Goal: Task Accomplishment & Management: Complete application form

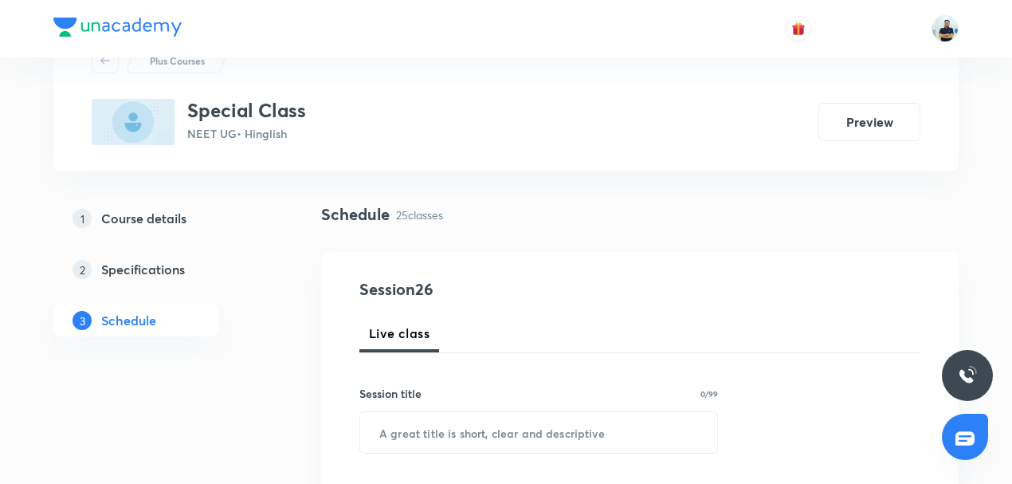
scroll to position [74, 0]
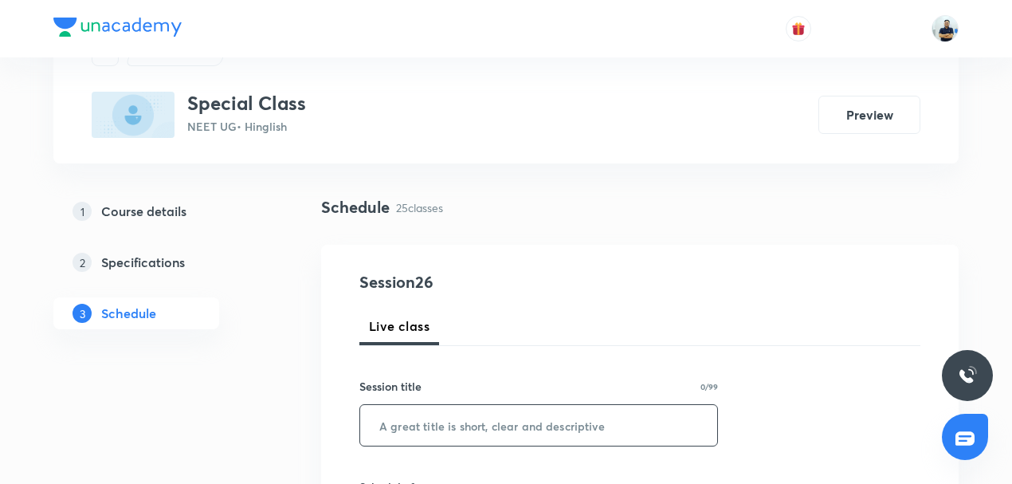
click at [437, 429] on input "text" at bounding box center [538, 425] width 357 height 41
paste input "Ray Optics"
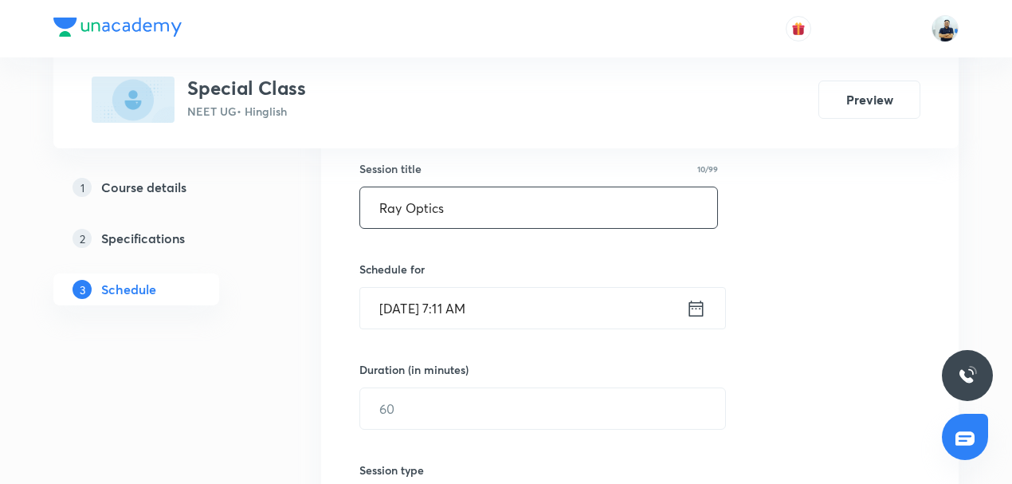
scroll to position [322, 0]
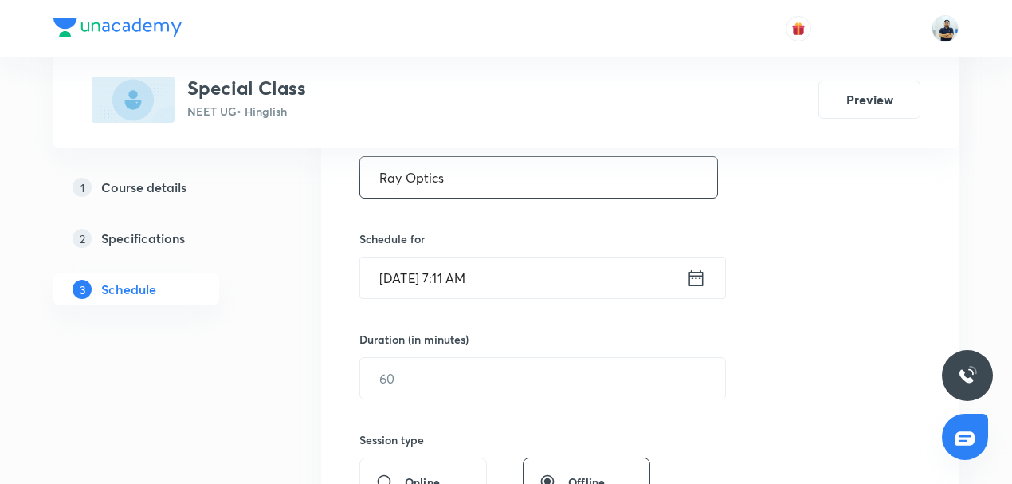
type input "Ray Optics"
click at [473, 286] on input "Sept 3, 2025, 7:11 AM" at bounding box center [523, 277] width 326 height 41
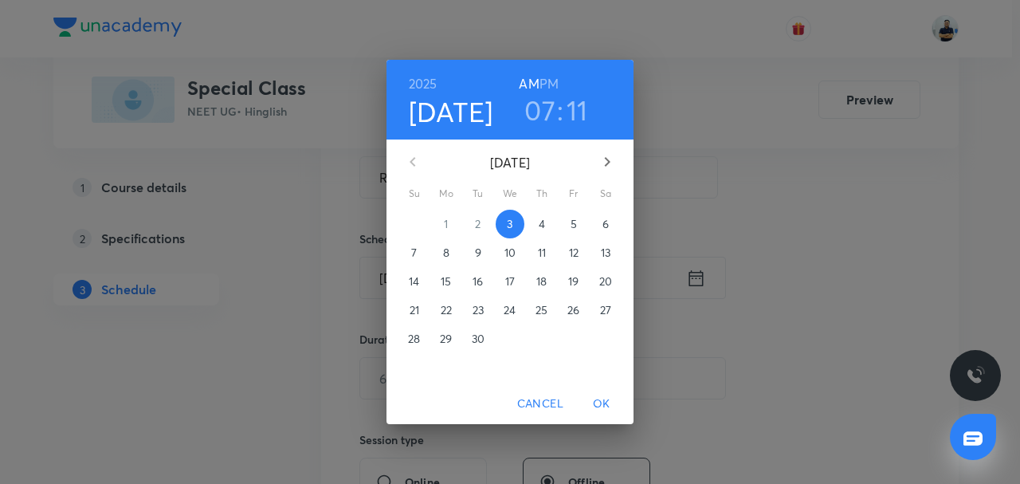
click at [553, 122] on h3 "07" at bounding box center [539, 109] width 31 height 33
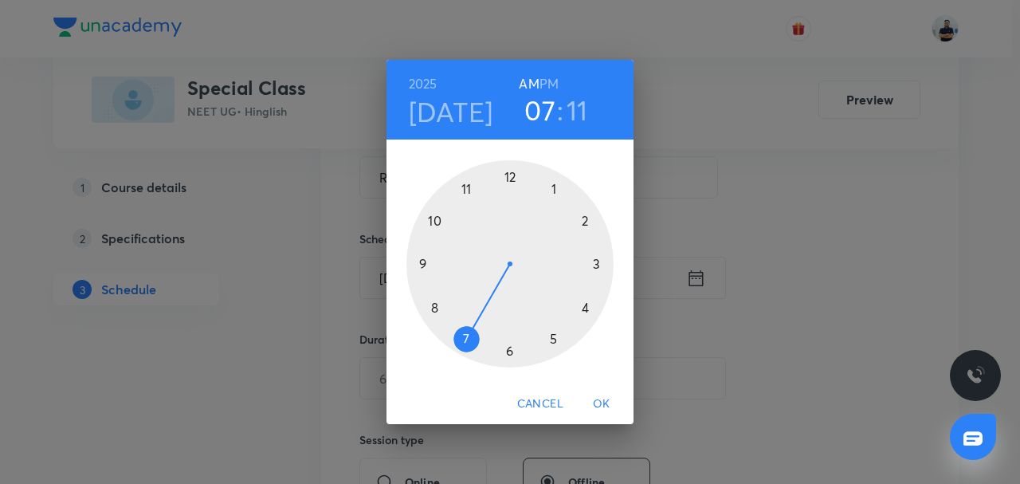
click at [413, 258] on div at bounding box center [509, 263] width 207 height 207
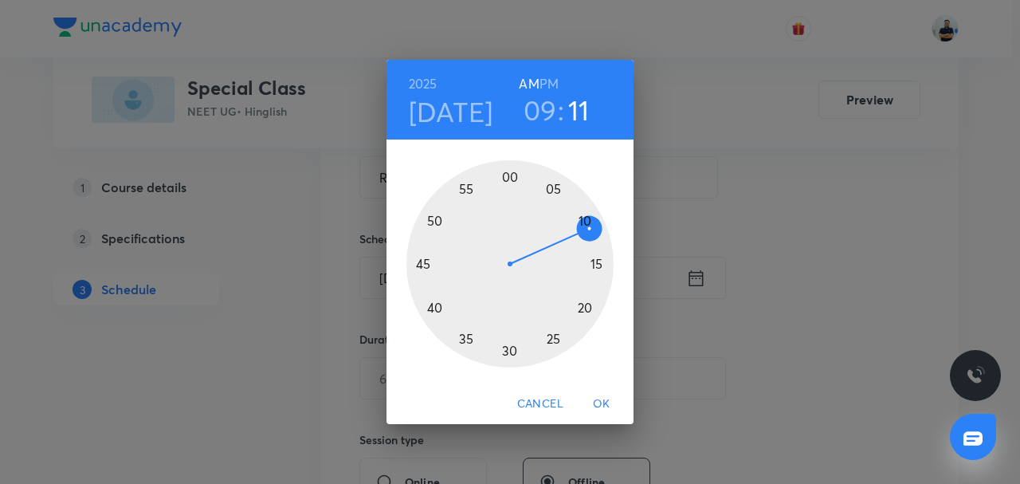
click at [510, 355] on div at bounding box center [509, 263] width 207 height 207
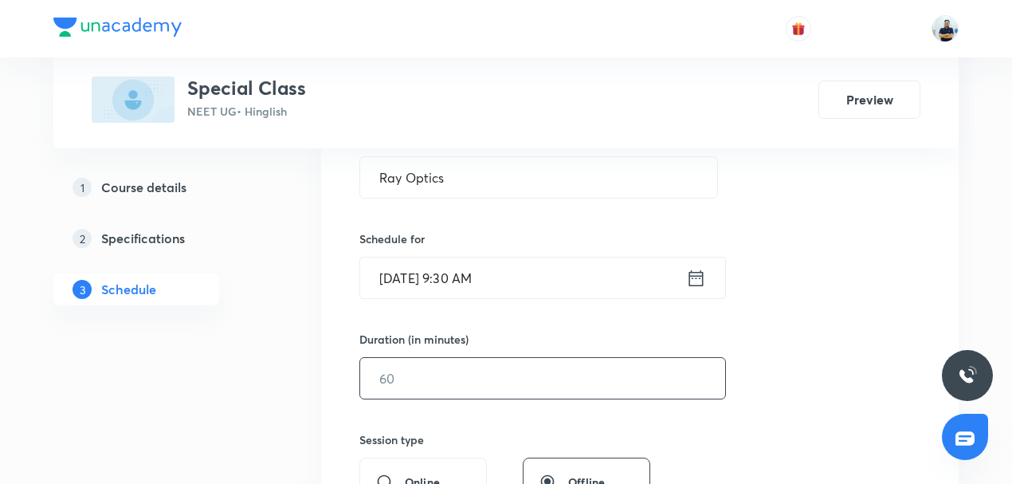
click at [414, 374] on input "text" at bounding box center [542, 378] width 365 height 41
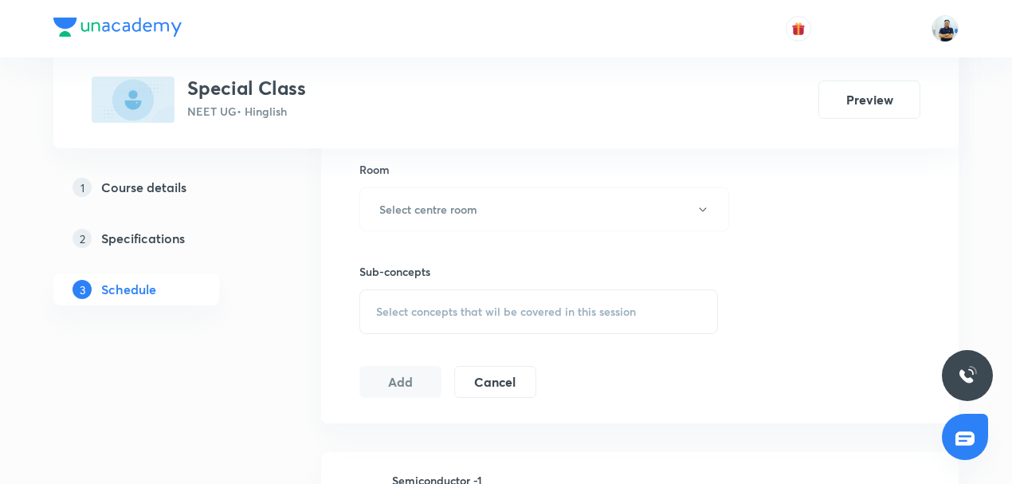
scroll to position [694, 0]
type input "90"
click at [468, 204] on h6 "Select centre room" at bounding box center [428, 210] width 98 height 17
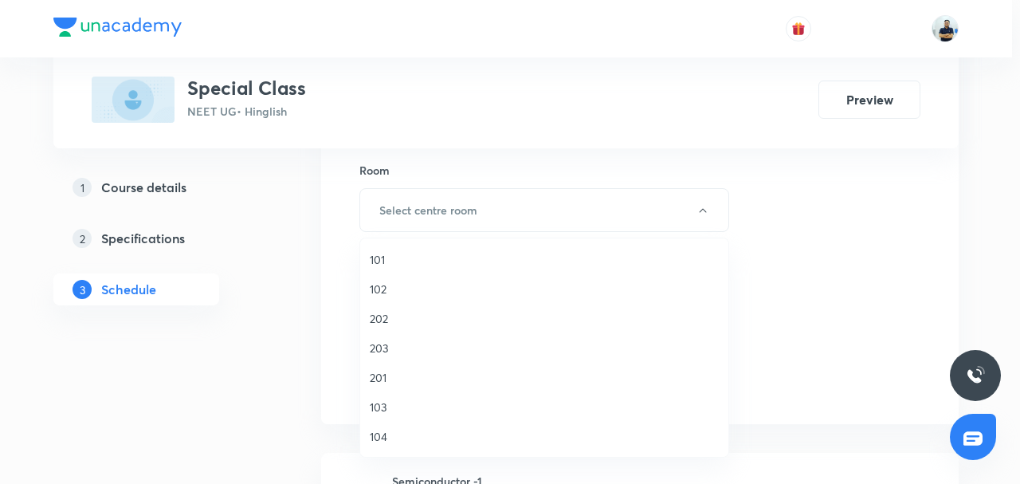
click at [384, 403] on span "103" at bounding box center [544, 406] width 349 height 17
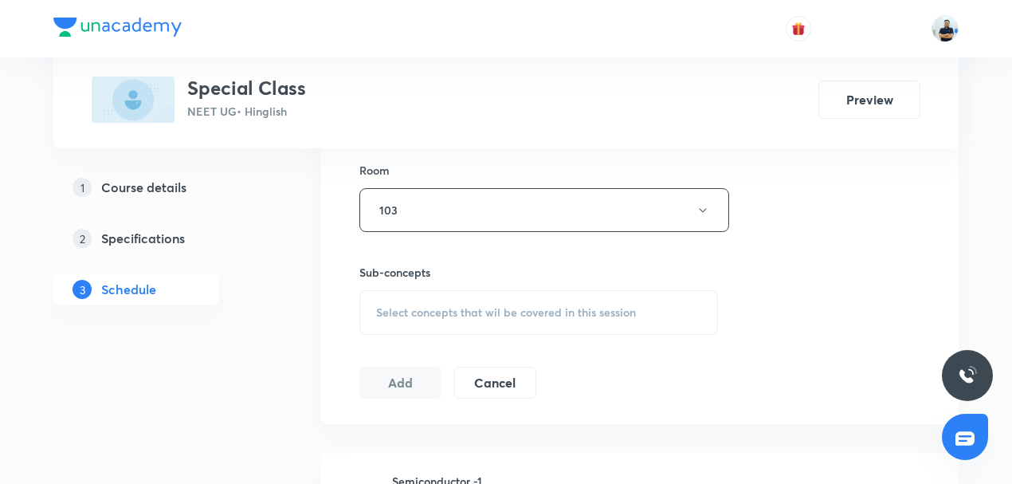
click at [493, 319] on div "Select concepts that wil be covered in this session" at bounding box center [538, 312] width 359 height 45
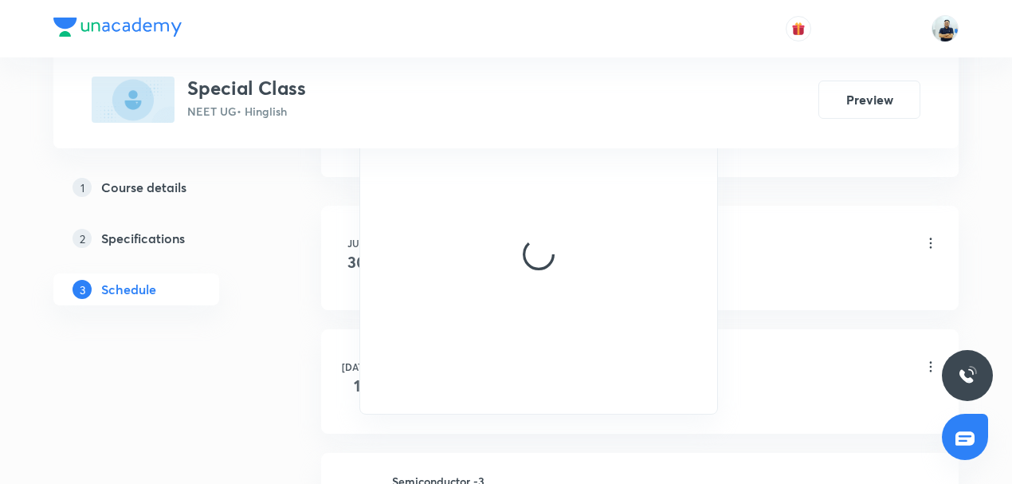
scroll to position [942, 0]
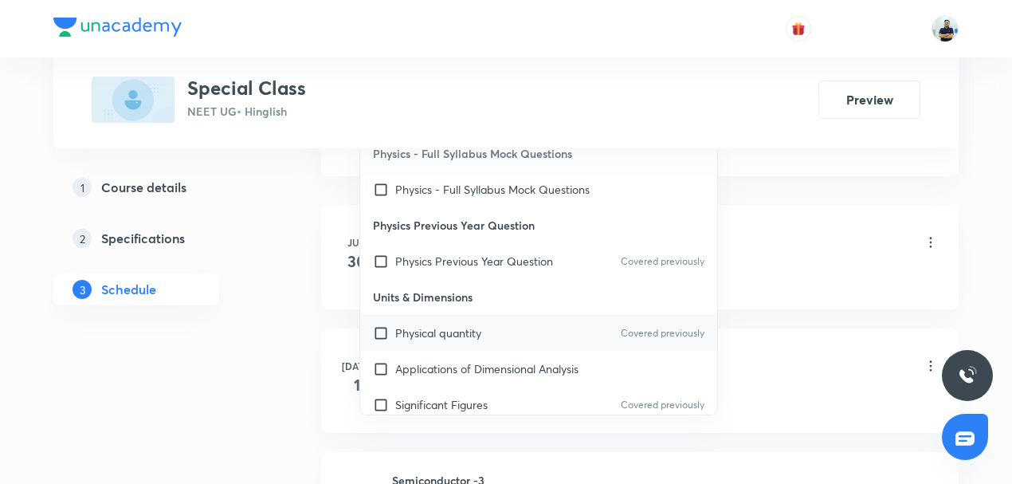
click at [432, 333] on p "Physical quantity" at bounding box center [438, 332] width 86 height 17
checkbox input "true"
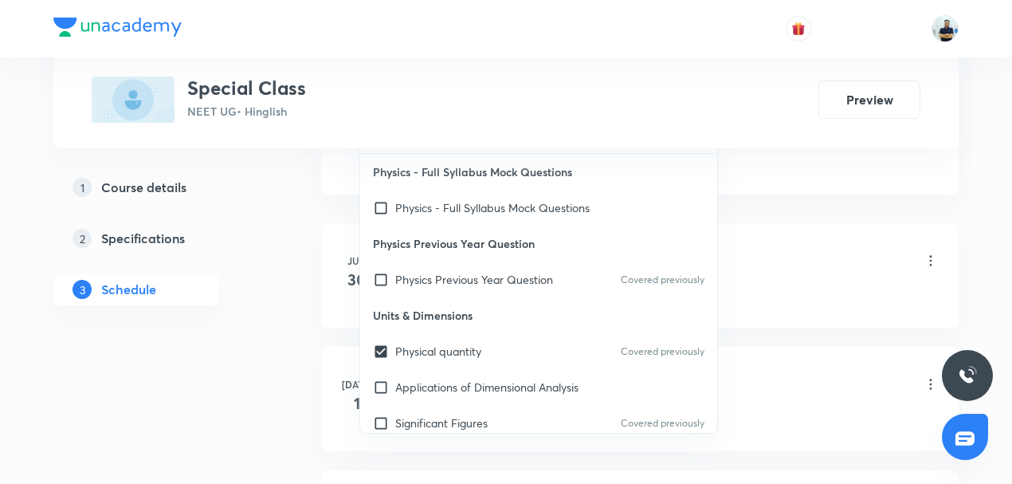
click at [813, 277] on div "Semiconductor -1 Lesson 1 • 9:30 AM • 60 min • Room 104 Physics Previous Year Q…" at bounding box center [665, 272] width 547 height 58
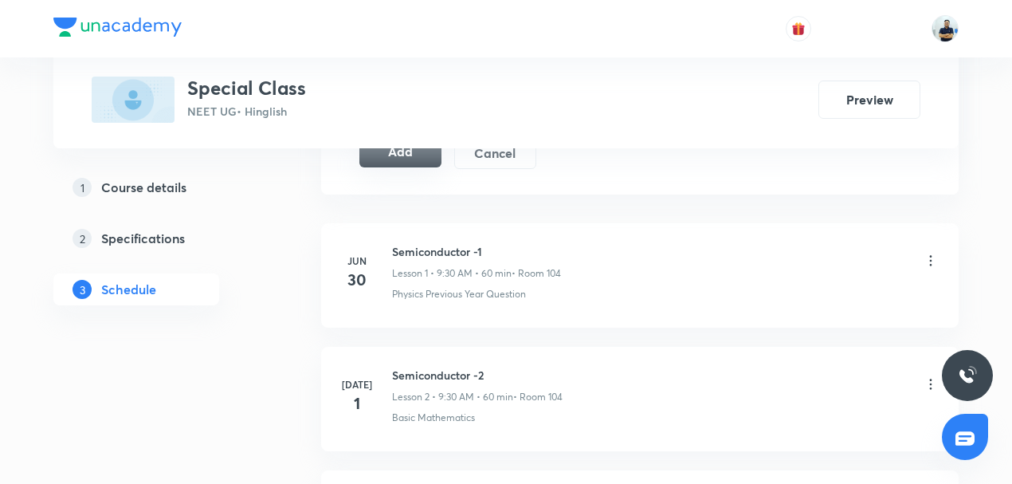
click at [390, 151] on button "Add" at bounding box center [400, 151] width 82 height 32
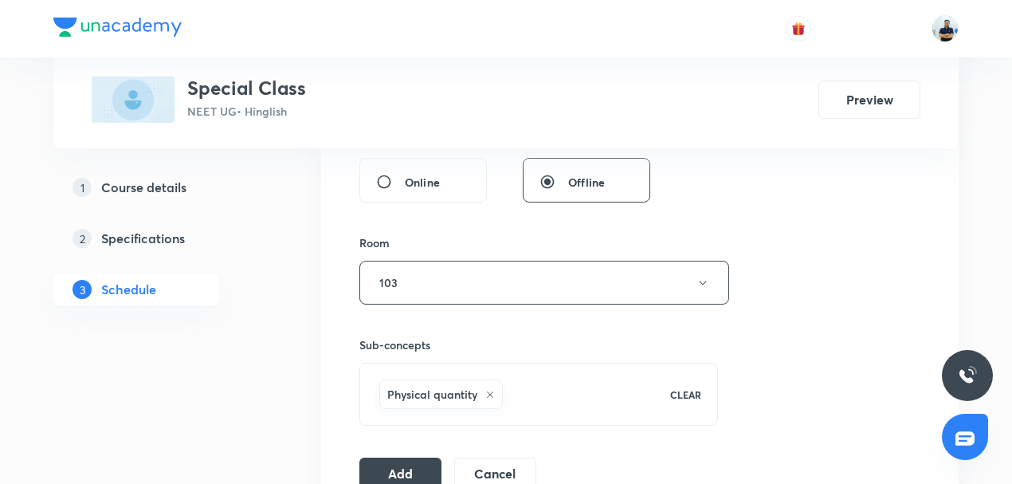
scroll to position [657, 0]
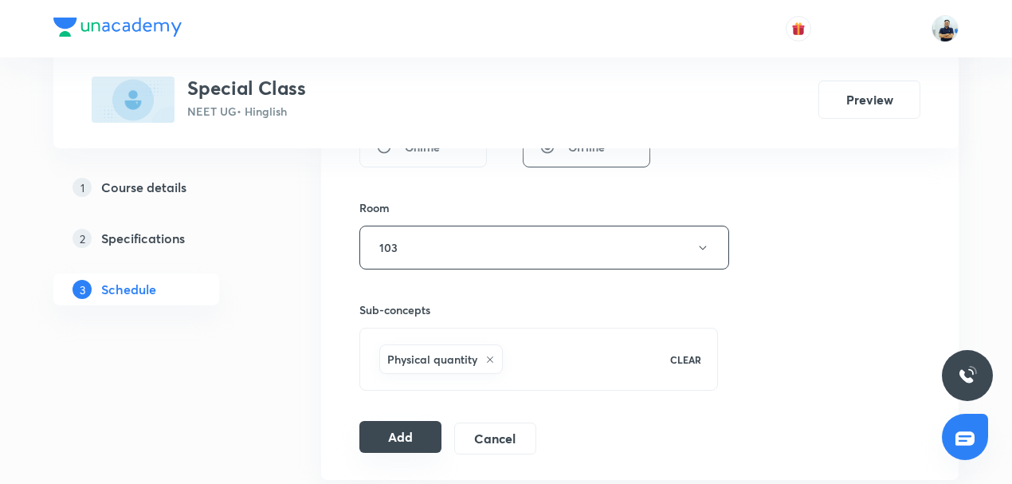
click at [403, 424] on button "Add" at bounding box center [400, 437] width 82 height 32
